Goal: Find specific page/section: Find specific page/section

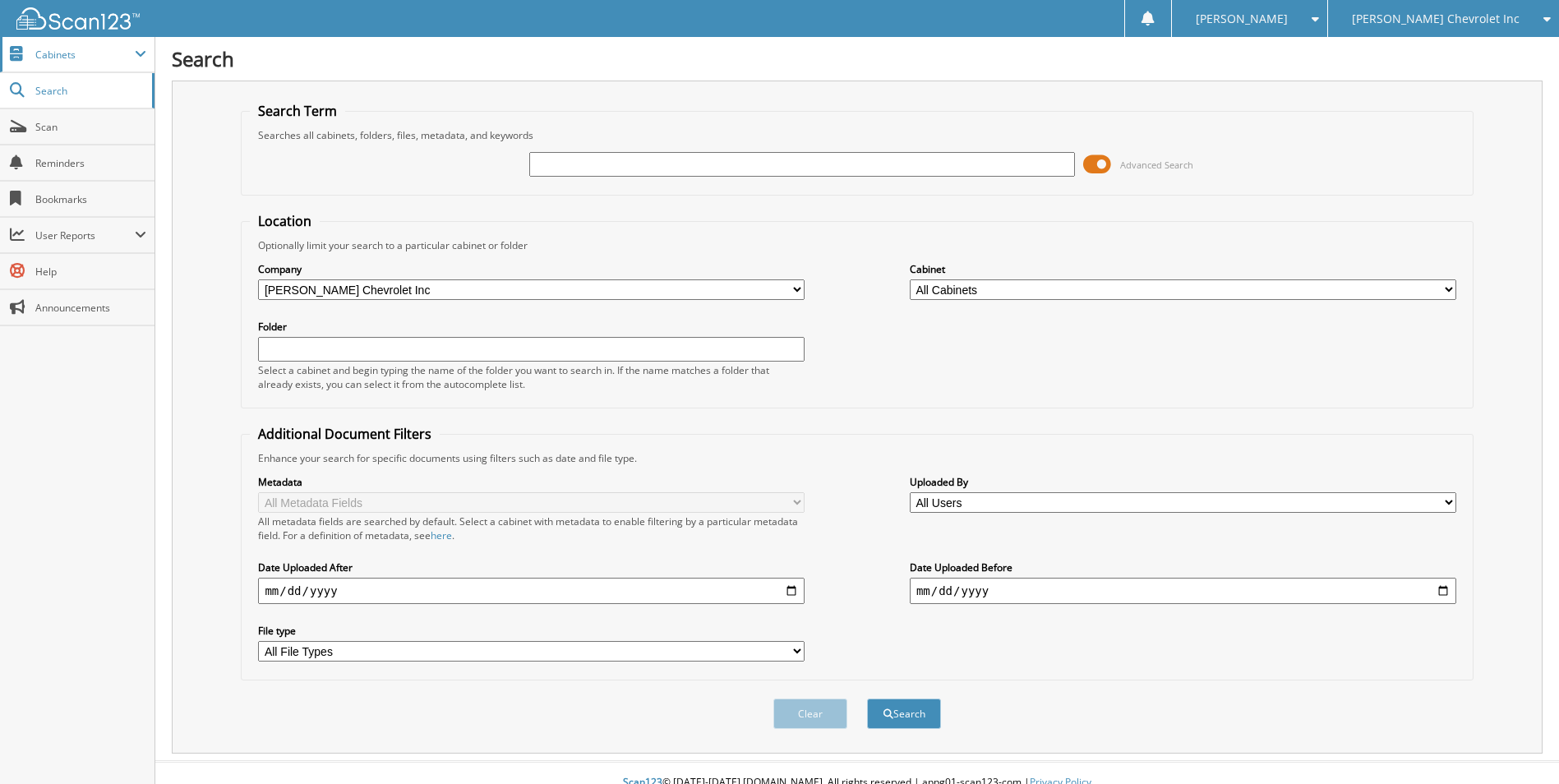
click at [74, 52] on span "Cabinets" at bounding box center [85, 54] width 99 height 14
drag, startPoint x: 1107, startPoint y: 161, endPoint x: 1091, endPoint y: 161, distance: 16.0
click at [1091, 161] on span at bounding box center [1097, 164] width 28 height 25
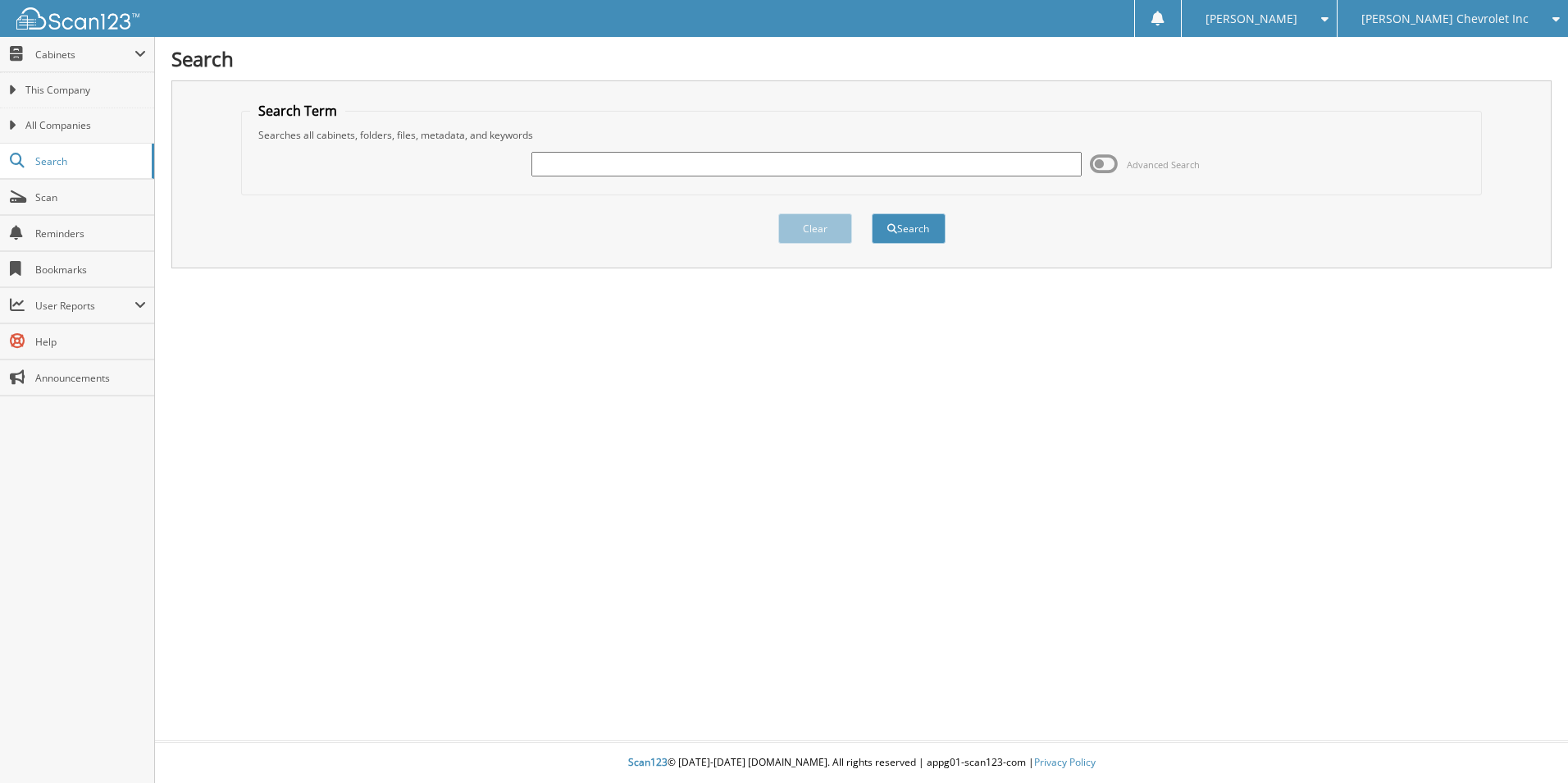
click at [554, 162] on input "text" at bounding box center [806, 164] width 551 height 25
type input "232524"
click at [871, 213] on button "Search" at bounding box center [908, 228] width 73 height 31
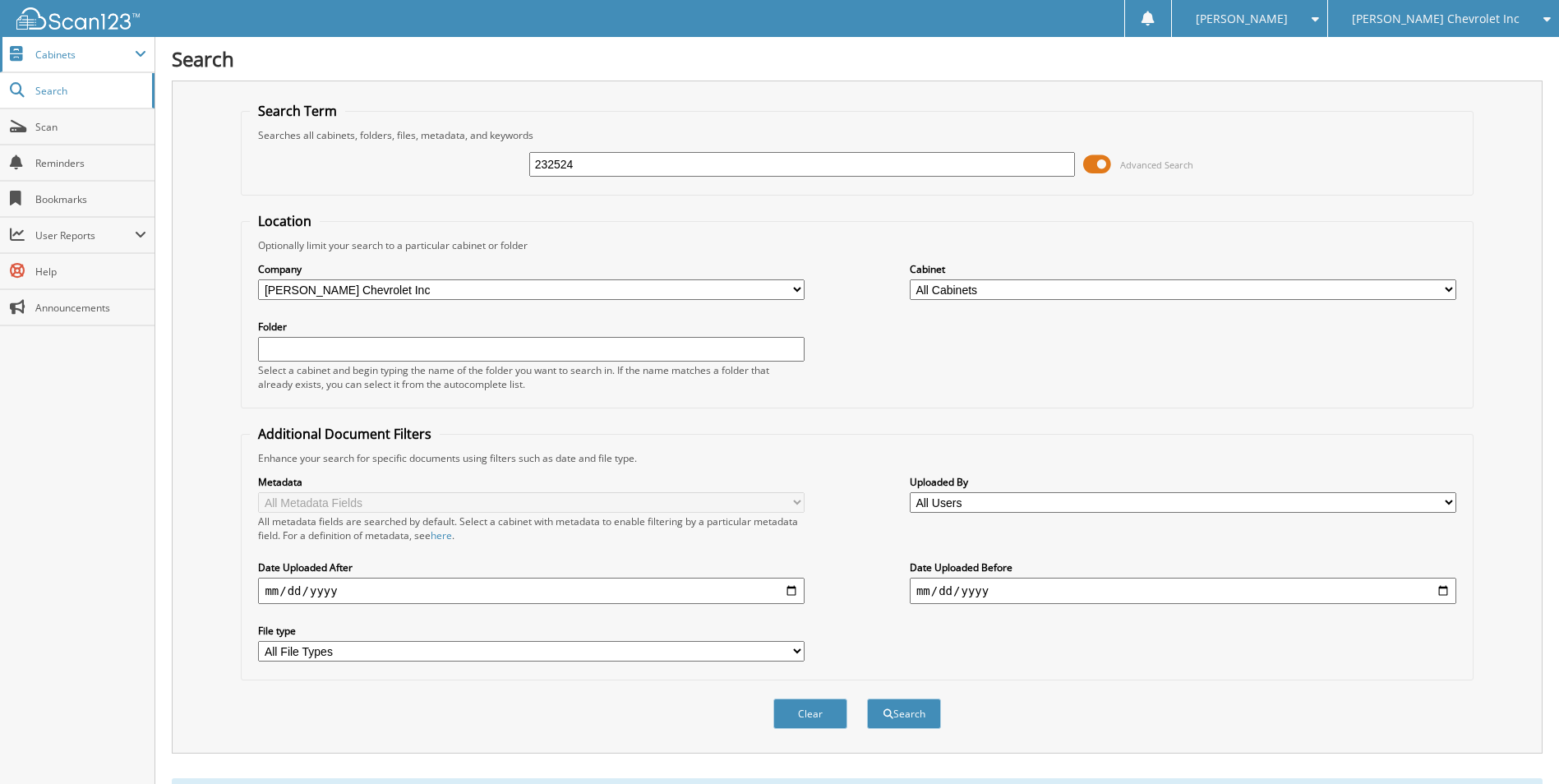
click at [97, 48] on span "Cabinets" at bounding box center [85, 54] width 99 height 14
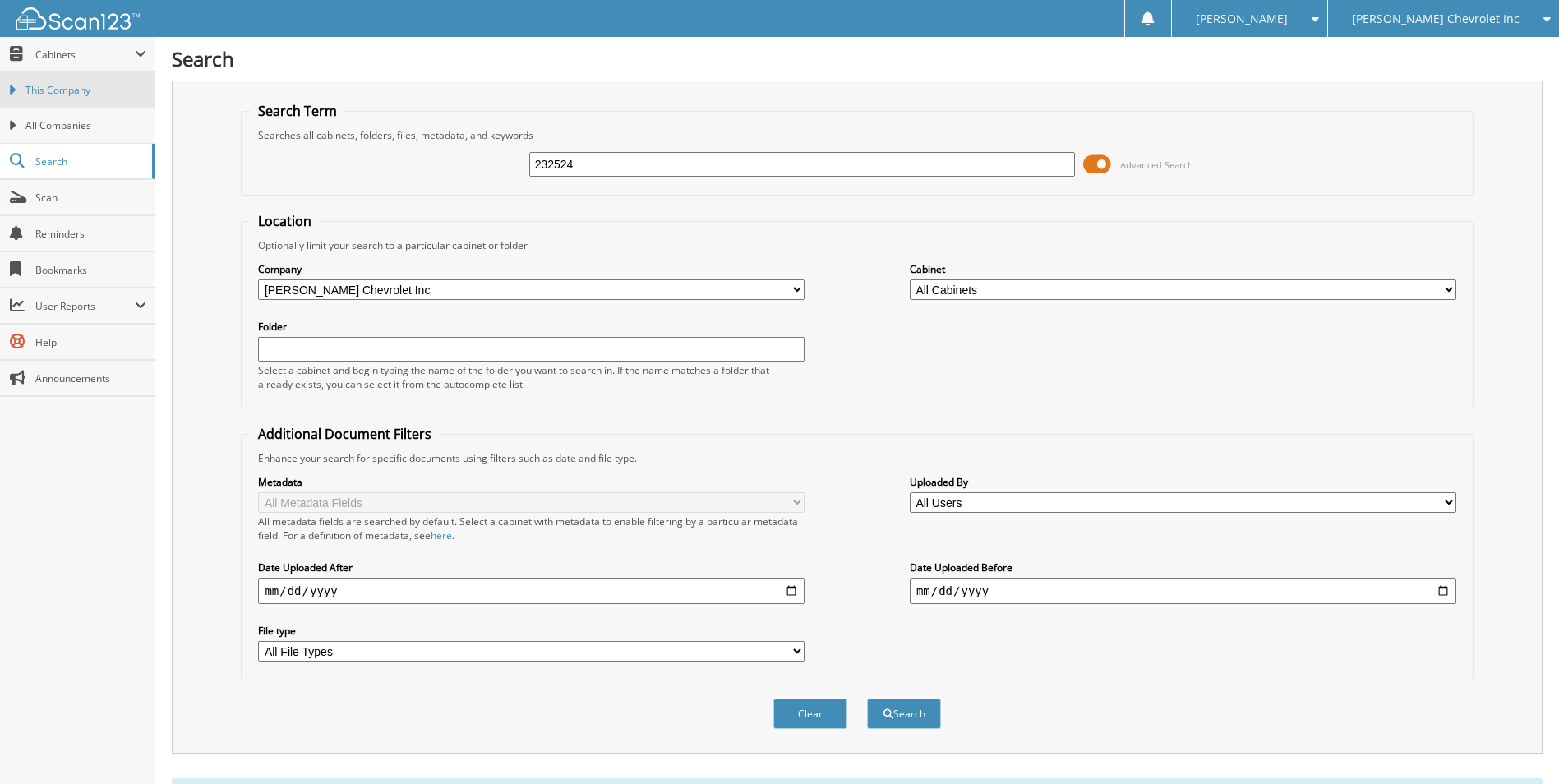
click at [90, 88] on span "This Company" at bounding box center [86, 90] width 121 height 14
